Goal: Navigation & Orientation: Find specific page/section

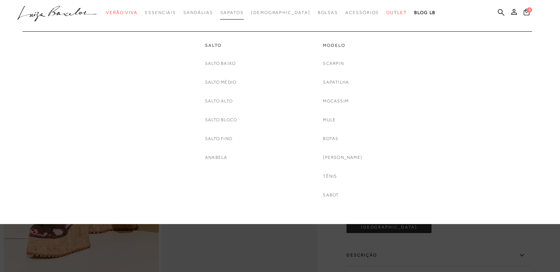
click at [237, 11] on span "Sapatos" at bounding box center [231, 12] width 23 height 5
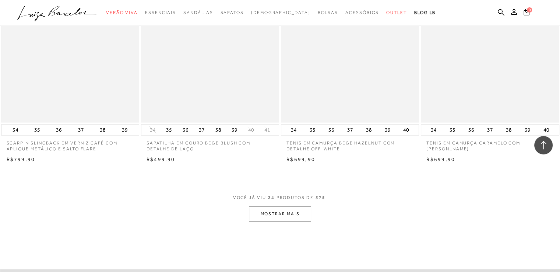
scroll to position [1399, 0]
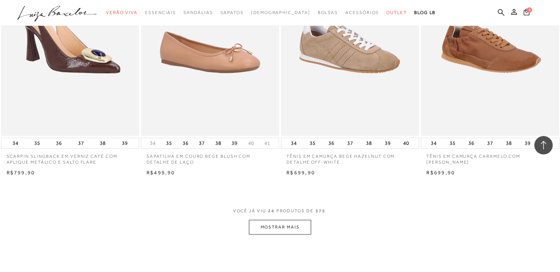
click at [253, 223] on button "MOSTRAR MAIS" at bounding box center [280, 226] width 62 height 14
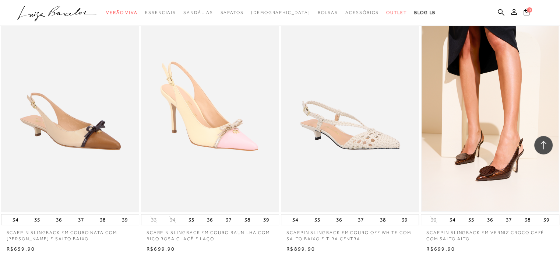
scroll to position [2982, 0]
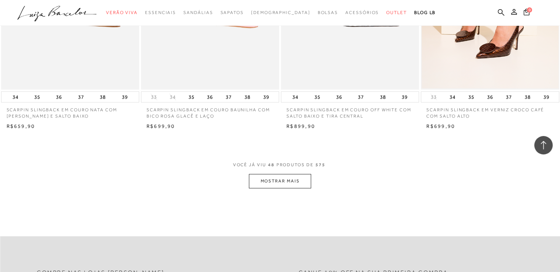
click at [280, 179] on button "MOSTRAR MAIS" at bounding box center [280, 181] width 62 height 14
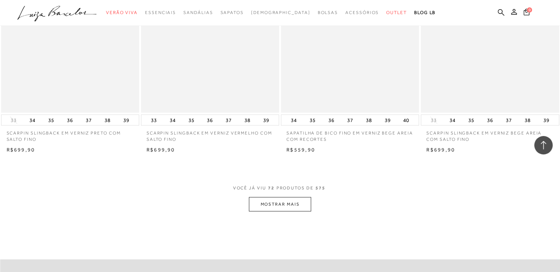
scroll to position [4492, 0]
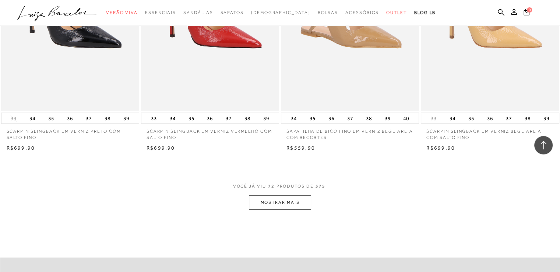
click at [266, 197] on button "MOSTRAR MAIS" at bounding box center [280, 202] width 62 height 14
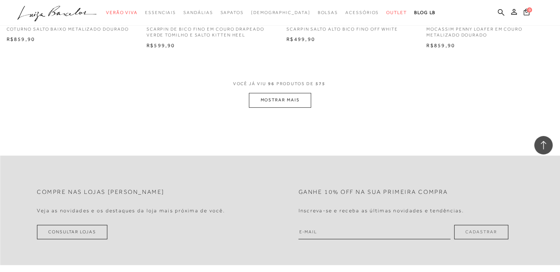
scroll to position [6148, 0]
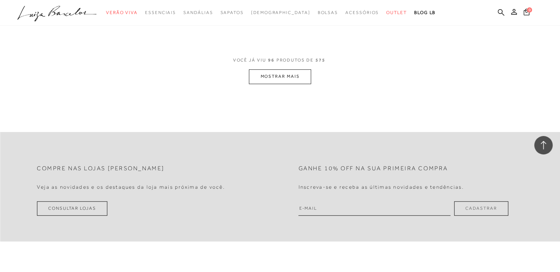
click at [296, 74] on button "MOSTRAR MAIS" at bounding box center [280, 76] width 62 height 14
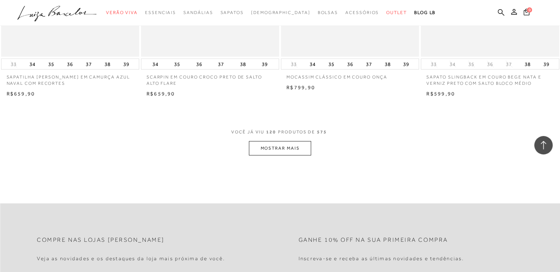
scroll to position [7621, 0]
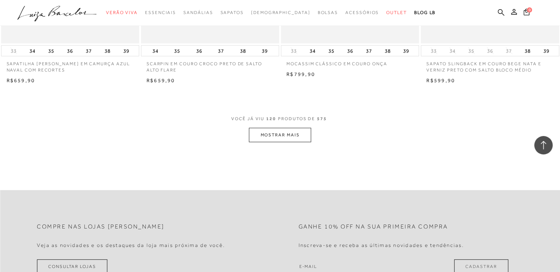
click at [272, 130] on button "MOSTRAR MAIS" at bounding box center [280, 135] width 62 height 14
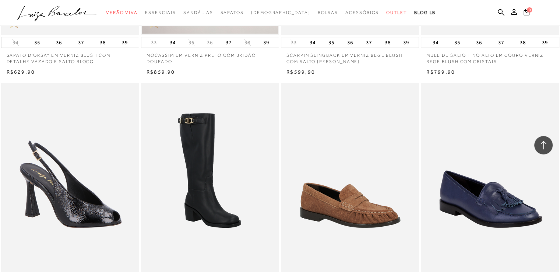
scroll to position [9140, 0]
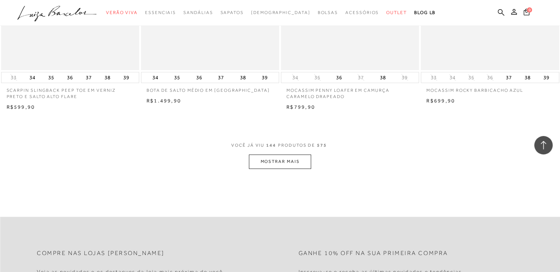
click at [283, 158] on button "MOSTRAR MAIS" at bounding box center [280, 161] width 62 height 14
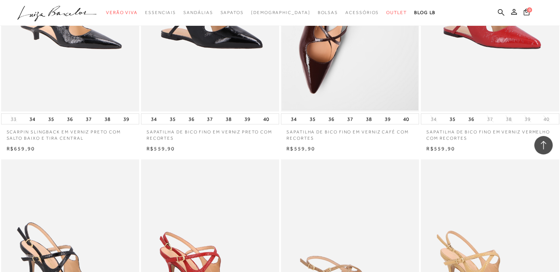
scroll to position [3561, 0]
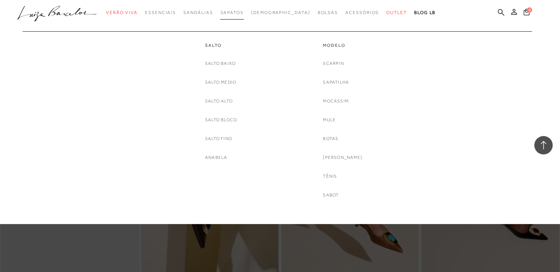
click at [243, 14] on span "Sapatos" at bounding box center [231, 12] width 23 height 5
click at [224, 99] on link "Salto Alto" at bounding box center [219, 101] width 28 height 8
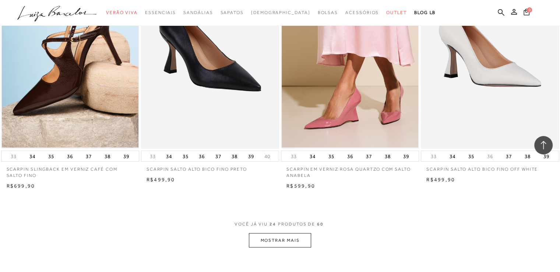
scroll to position [1461, 0]
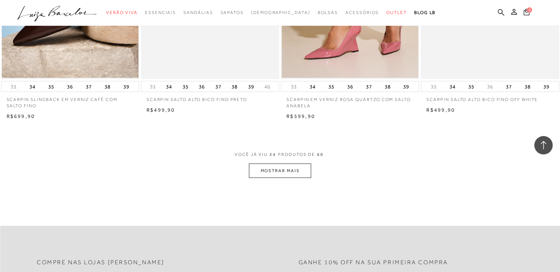
click at [281, 163] on button "MOSTRAR MAIS" at bounding box center [280, 170] width 62 height 14
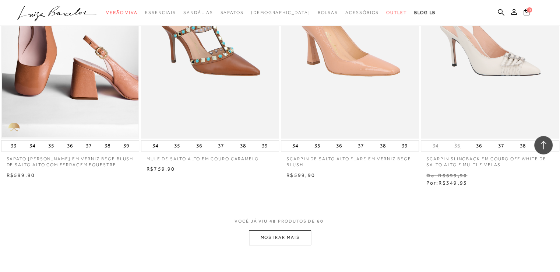
scroll to position [2951, 0]
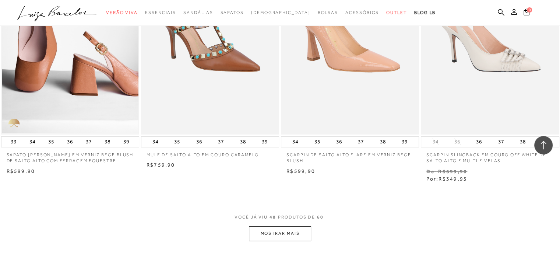
click at [290, 226] on button "MOSTRAR MAIS" at bounding box center [280, 233] width 62 height 14
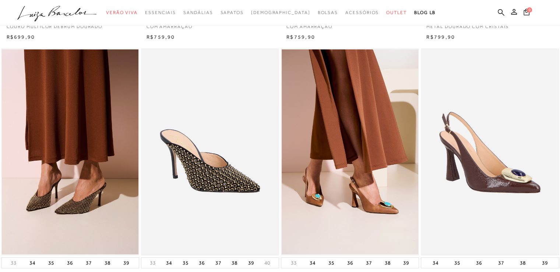
scroll to position [201, 0]
